Goal: Obtain resource: Download file/media

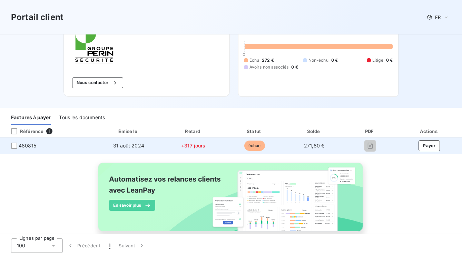
scroll to position [61, 0]
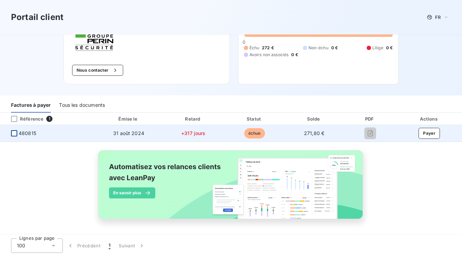
click at [13, 133] on div at bounding box center [14, 133] width 6 height 6
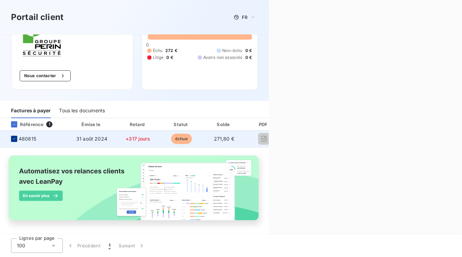
scroll to position [63, 0]
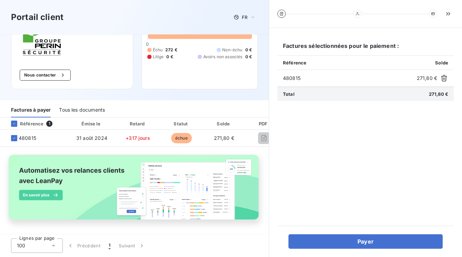
click at [86, 107] on div "Tous les documents" at bounding box center [82, 110] width 46 height 14
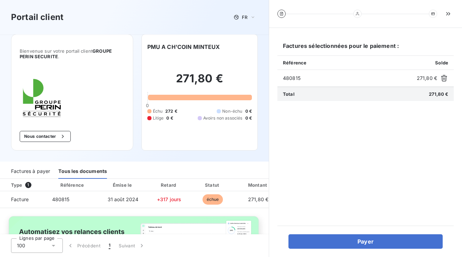
scroll to position [0, 0]
click at [19, 185] on div "Type 1" at bounding box center [26, 185] width 38 height 7
click at [28, 184] on span "1" at bounding box center [28, 185] width 6 height 6
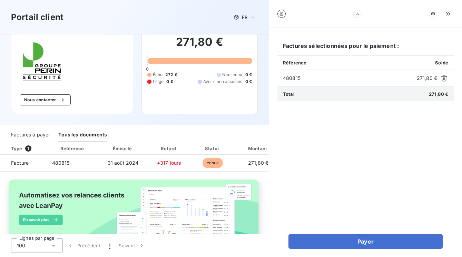
scroll to position [63, 0]
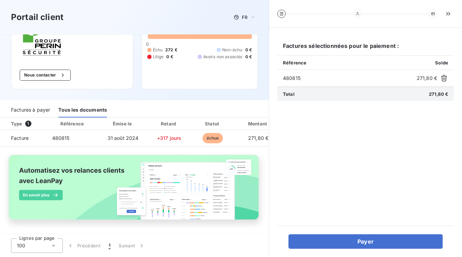
click at [46, 195] on img at bounding box center [134, 191] width 263 height 80
click at [358, 14] on icon at bounding box center [357, 14] width 4 height 4
click at [281, 14] on icon at bounding box center [281, 14] width 4 height 4
